Goal: Information Seeking & Learning: Learn about a topic

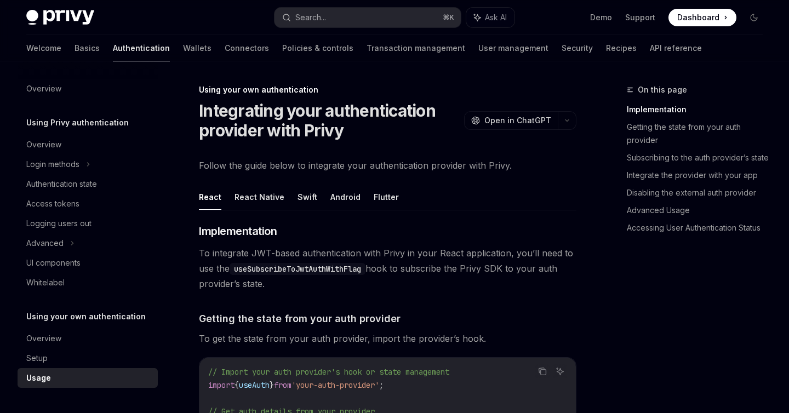
click at [691, 17] on span "Dashboard" at bounding box center [698, 17] width 42 height 11
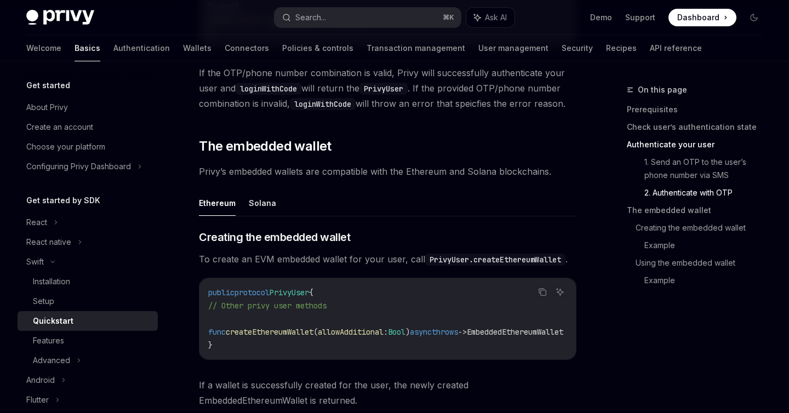
scroll to position [1194, 0]
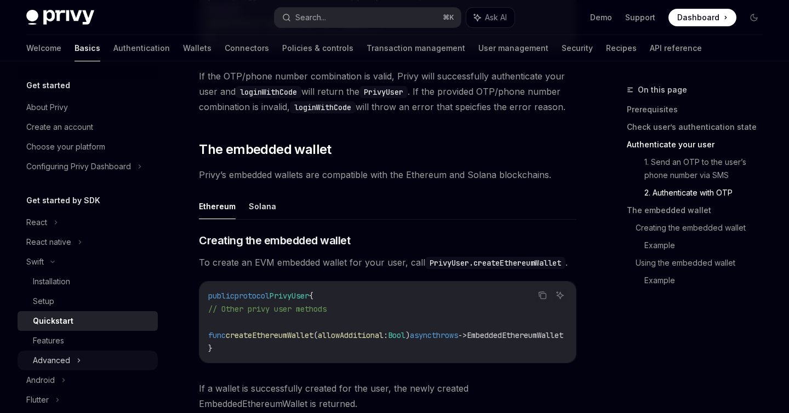
click at [72, 359] on div "Advanced" at bounding box center [88, 361] width 140 height 20
type textarea "*"
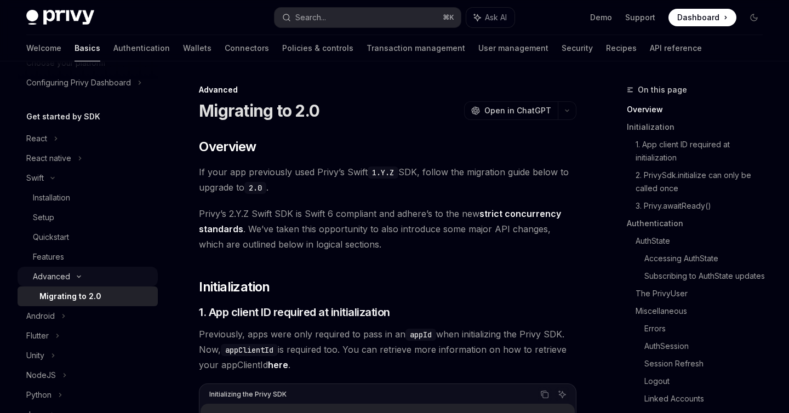
scroll to position [92, 0]
